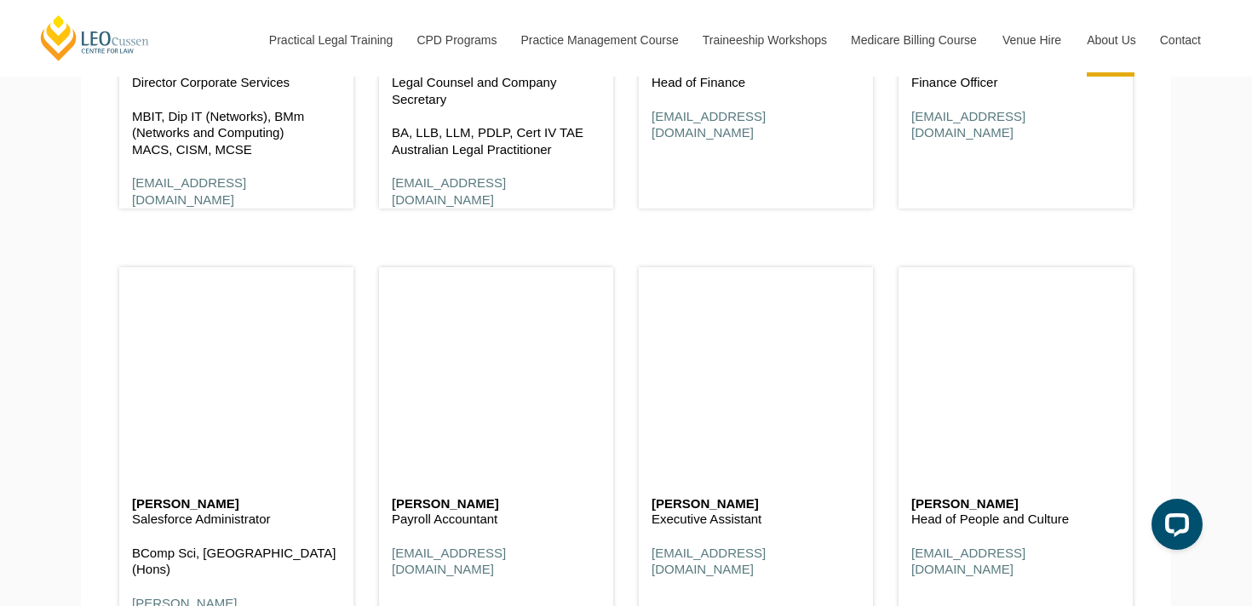
scroll to position [4779, 0]
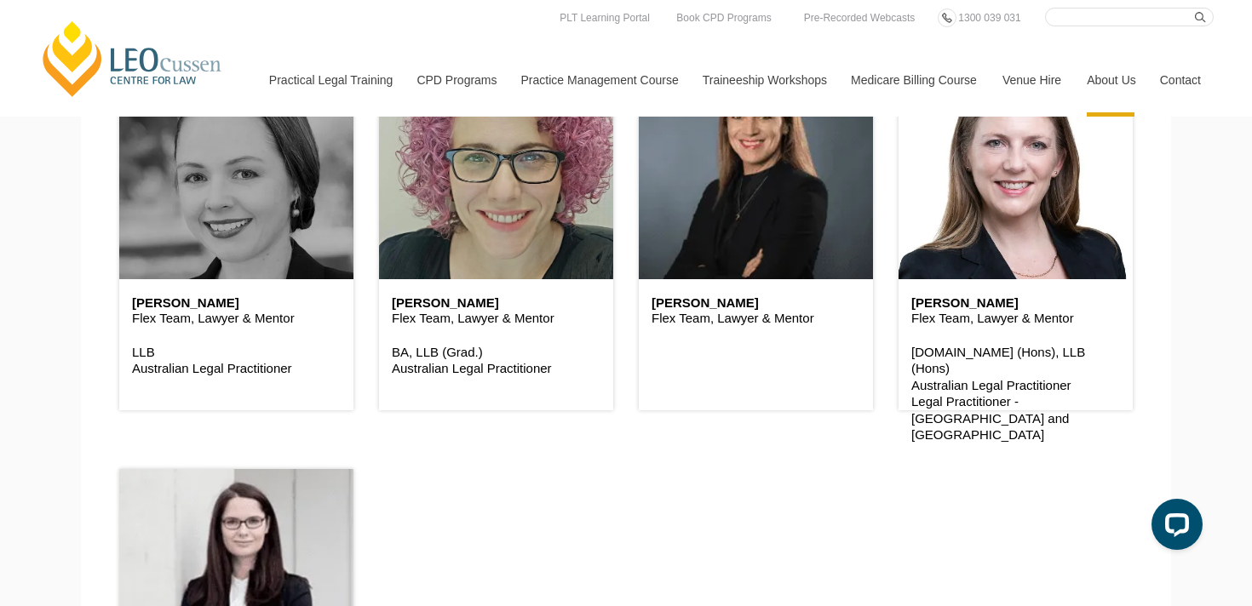
click at [840, 458] on div "Flex Team Bernadette Boss Flex Team, Lawyer & Mentor Brad Wright Flex Team, Law…" at bounding box center [625, 230] width 1039 height 1077
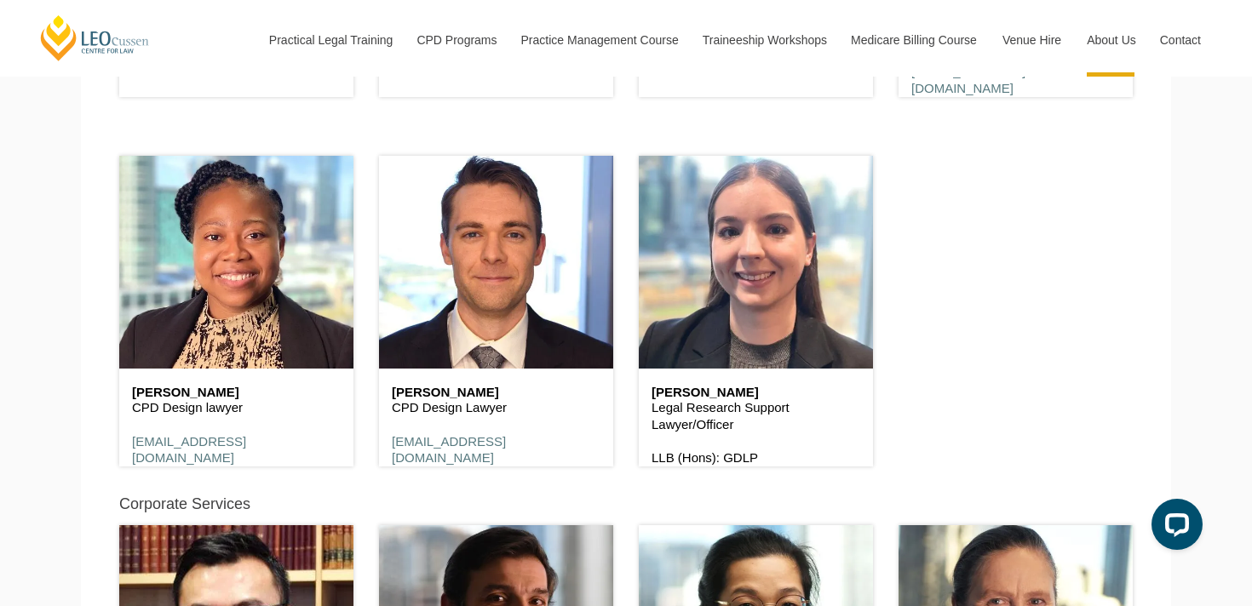
scroll to position [8765, 0]
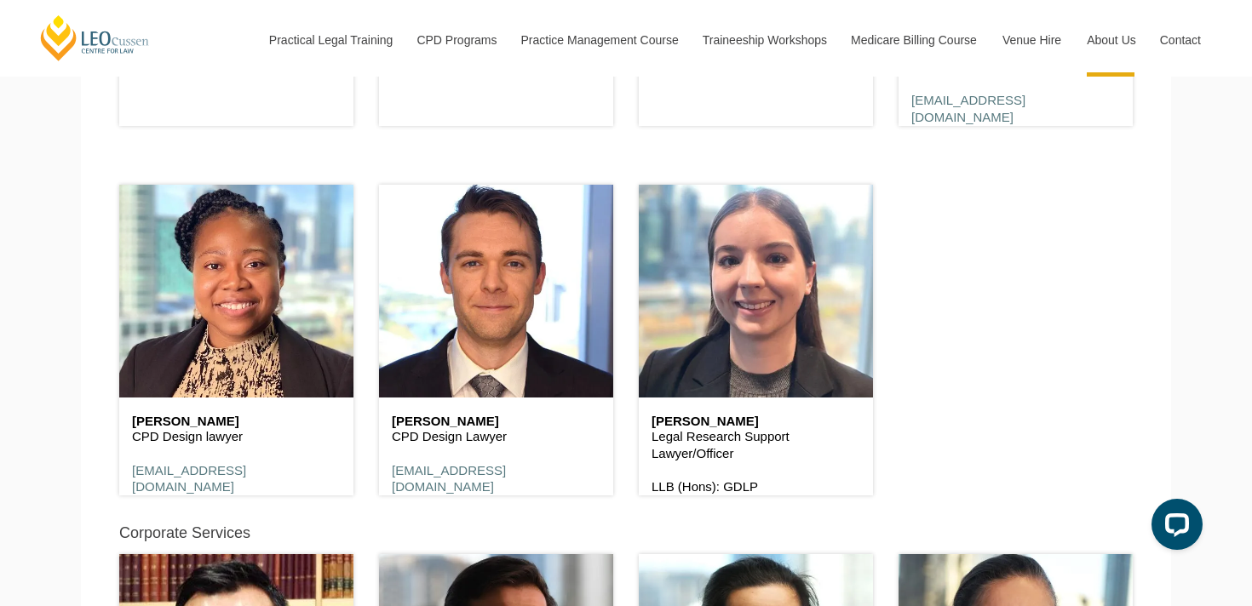
click at [430, 425] on h6 "Luke Judd" at bounding box center [496, 422] width 209 height 14
click at [553, 428] on p "CPD Design Lawyer" at bounding box center [496, 436] width 209 height 17
click at [437, 422] on h6 "Luke Judd" at bounding box center [496, 422] width 209 height 14
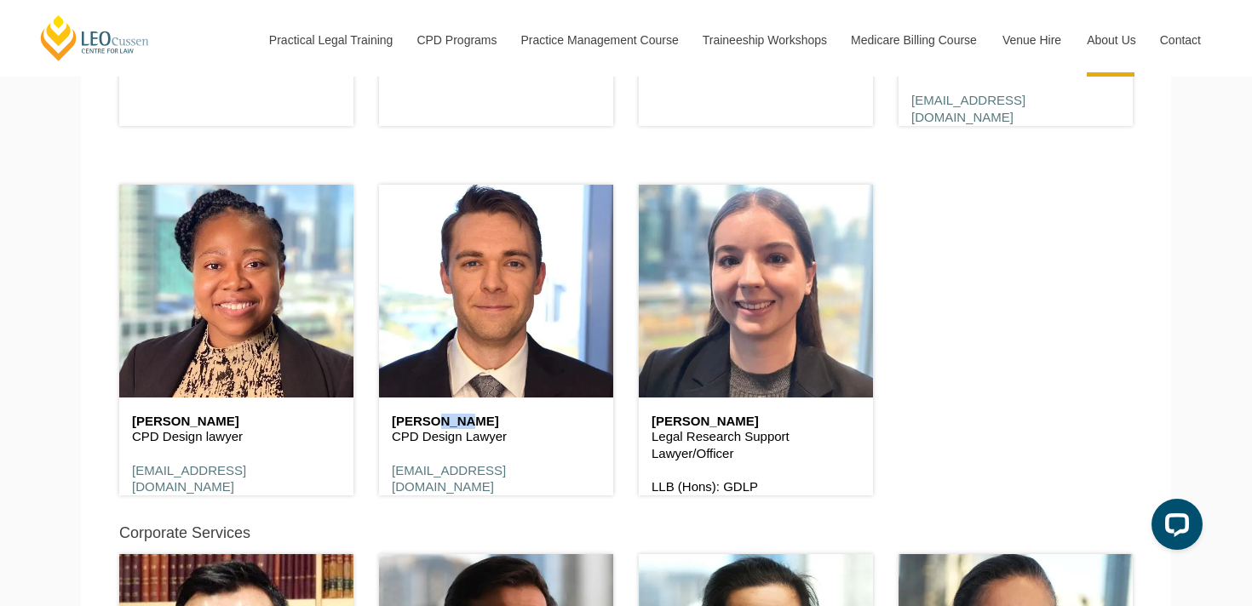
click at [516, 422] on h6 "Luke Judd" at bounding box center [496, 422] width 209 height 14
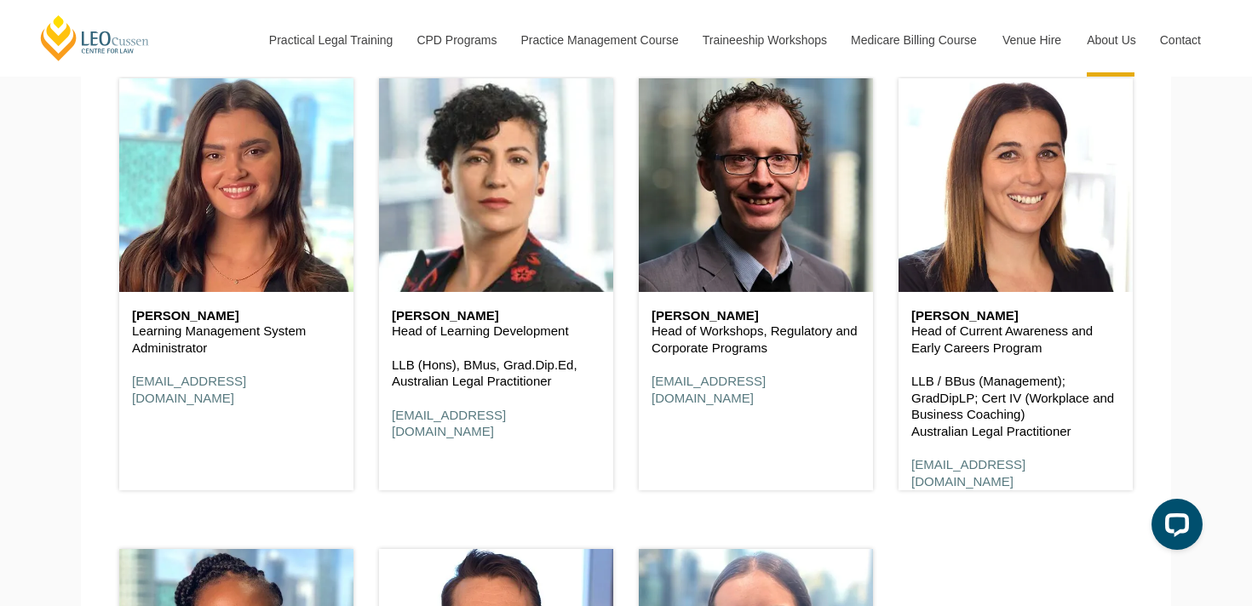
scroll to position [8396, 0]
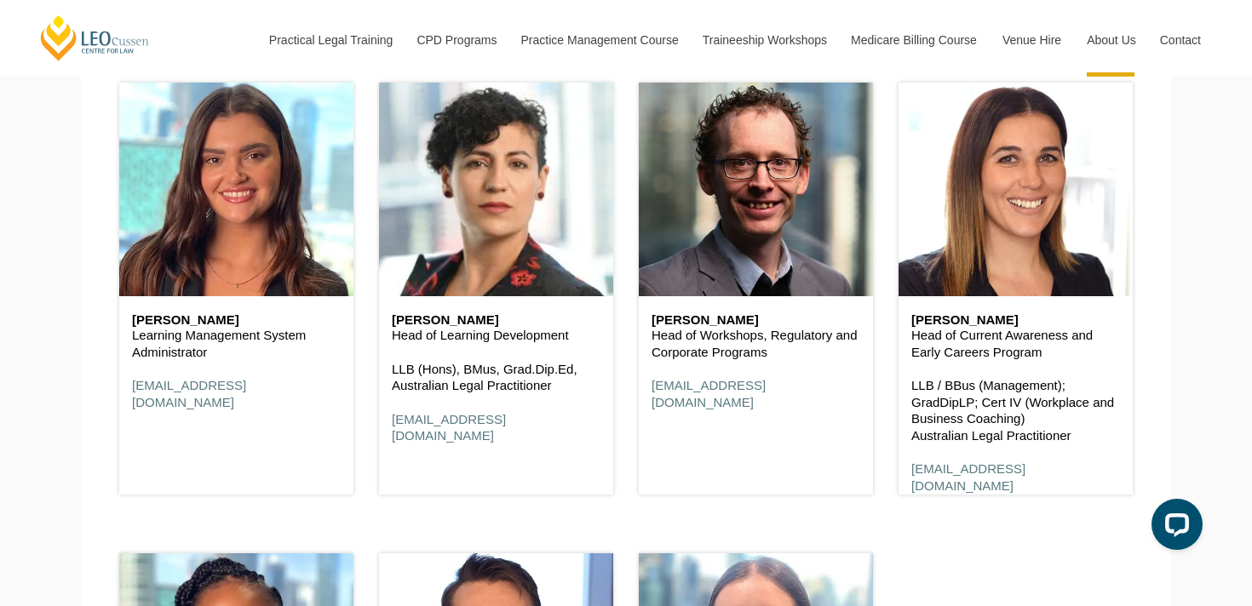
click at [710, 325] on h6 "Tom O'Gorman" at bounding box center [756, 320] width 209 height 14
click at [843, 365] on div "Tom O'Gorman Head of Workshops, Regulatory and Corporate Programs togorman@leoc…" at bounding box center [756, 362] width 234 height 132
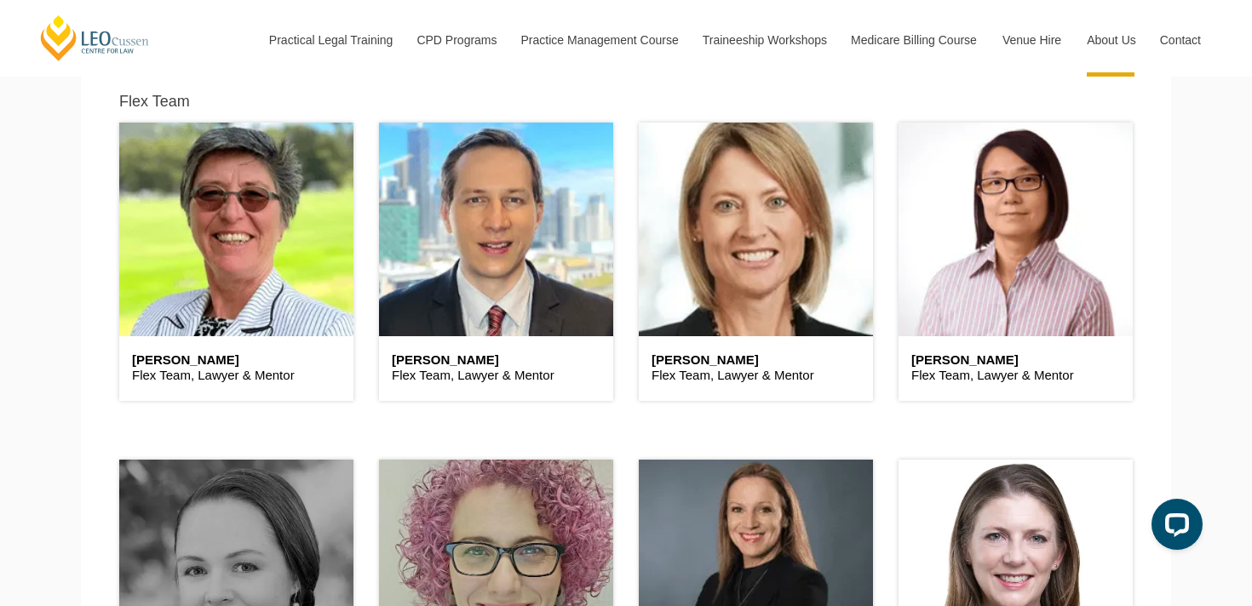
scroll to position [4374, 0]
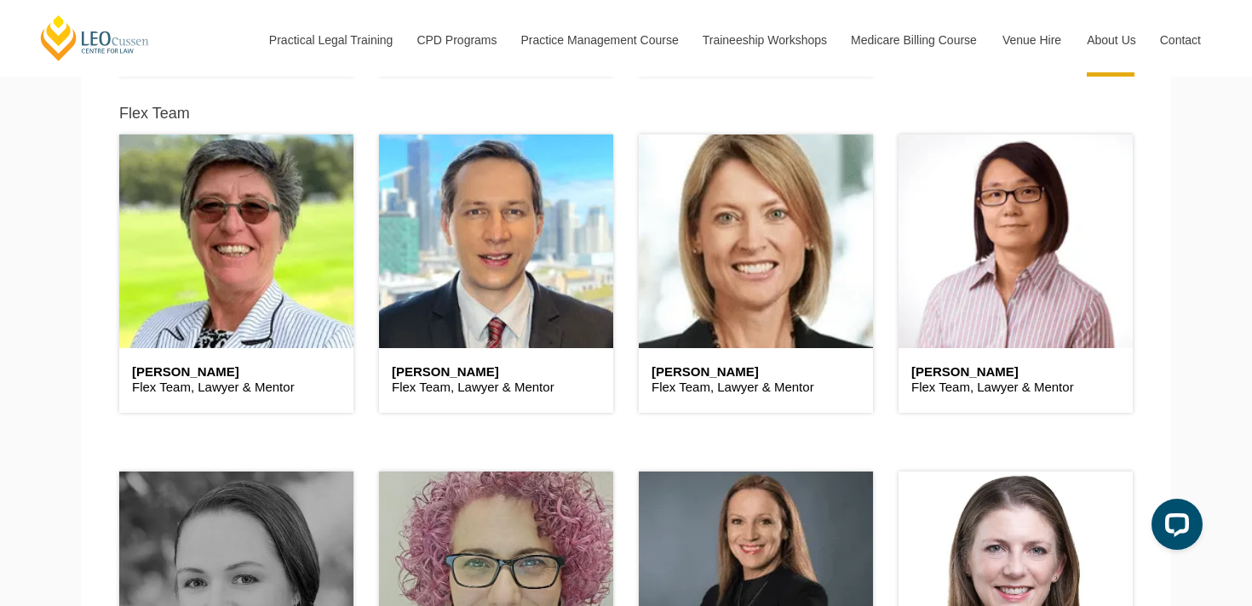
click at [171, 377] on h6 "Bernadette Boss" at bounding box center [236, 372] width 209 height 14
click at [135, 371] on h6 "Bernadette Boss" at bounding box center [236, 372] width 209 height 14
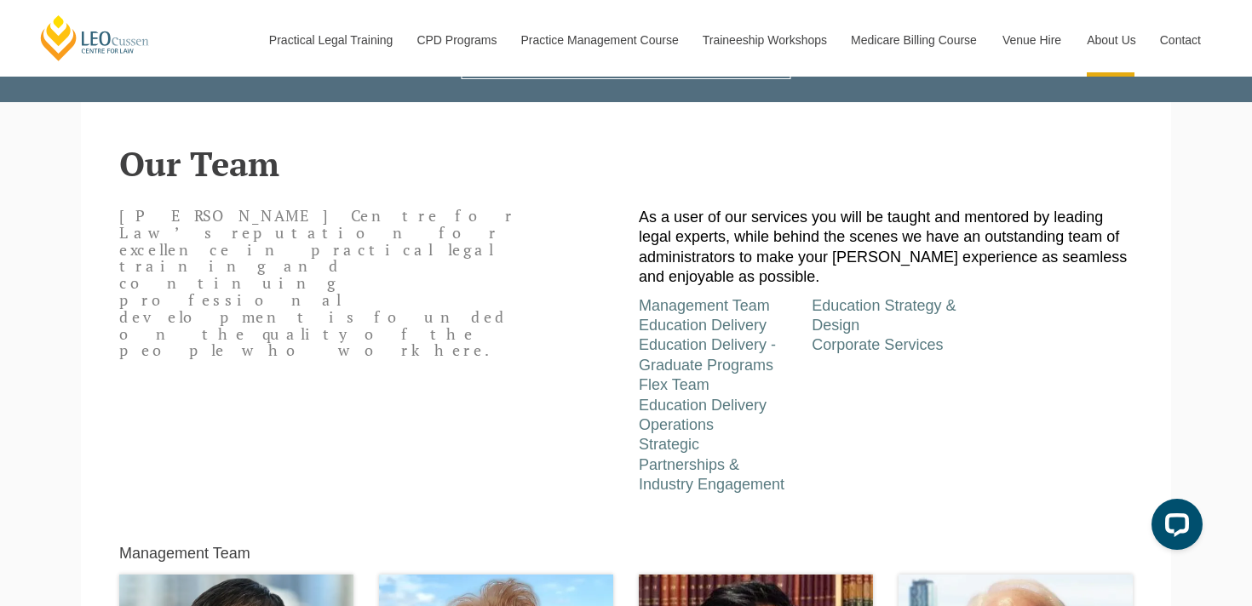
scroll to position [400, 0]
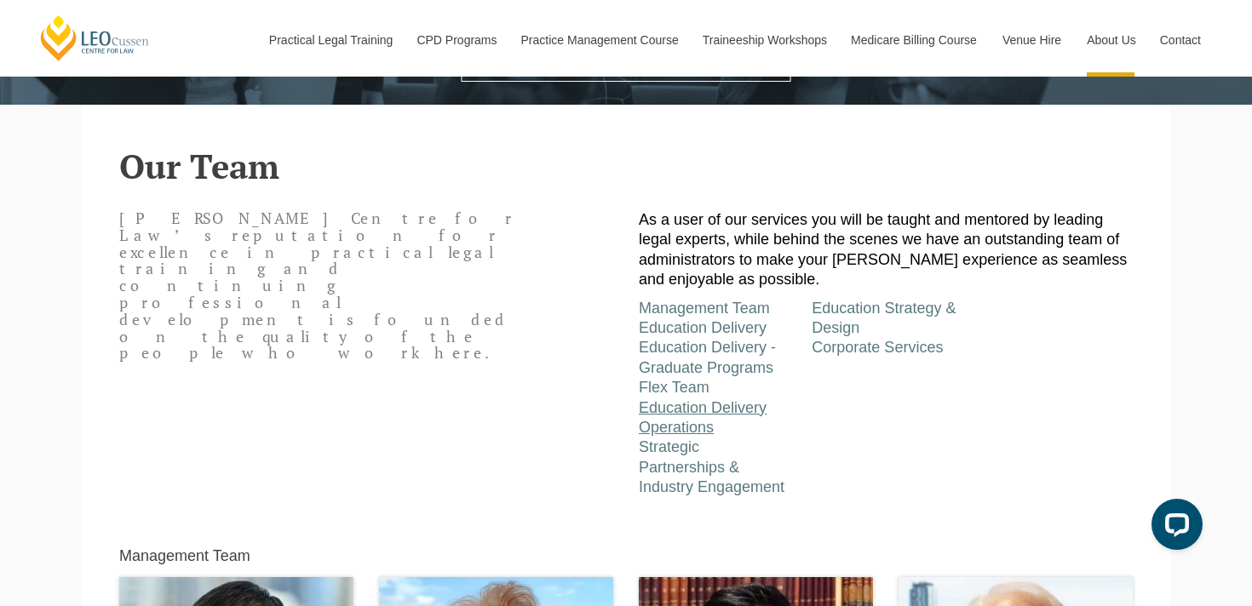
click at [686, 412] on link "Education Delivery Operations" at bounding box center [703, 417] width 128 height 37
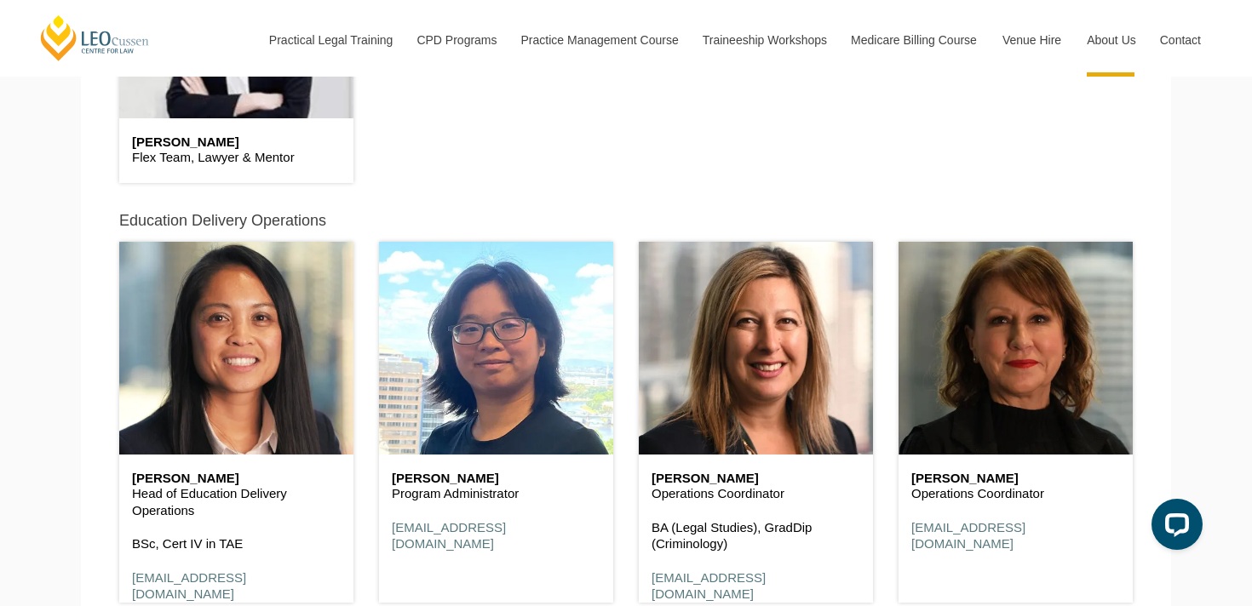
scroll to position [5482, 0]
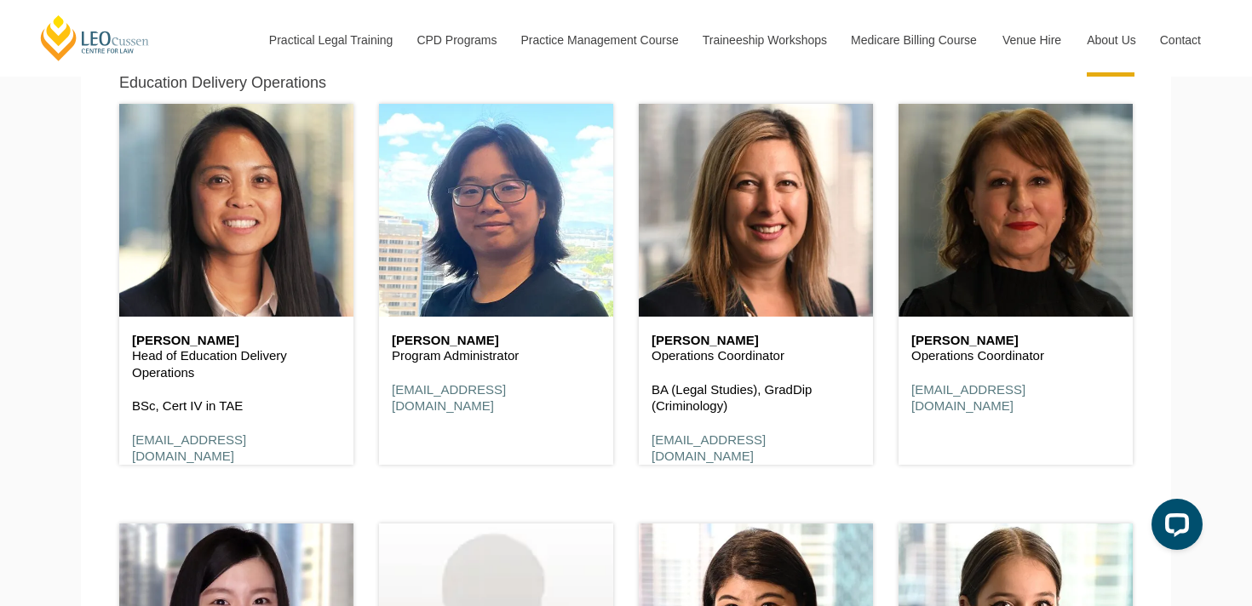
click at [676, 382] on p "BA (Legal Studies), GradDip (Criminology)" at bounding box center [756, 398] width 209 height 33
click at [752, 394] on p "BA (Legal Studies), GradDip (Criminology)" at bounding box center [756, 398] width 209 height 33
